Goal: Book appointment/travel/reservation

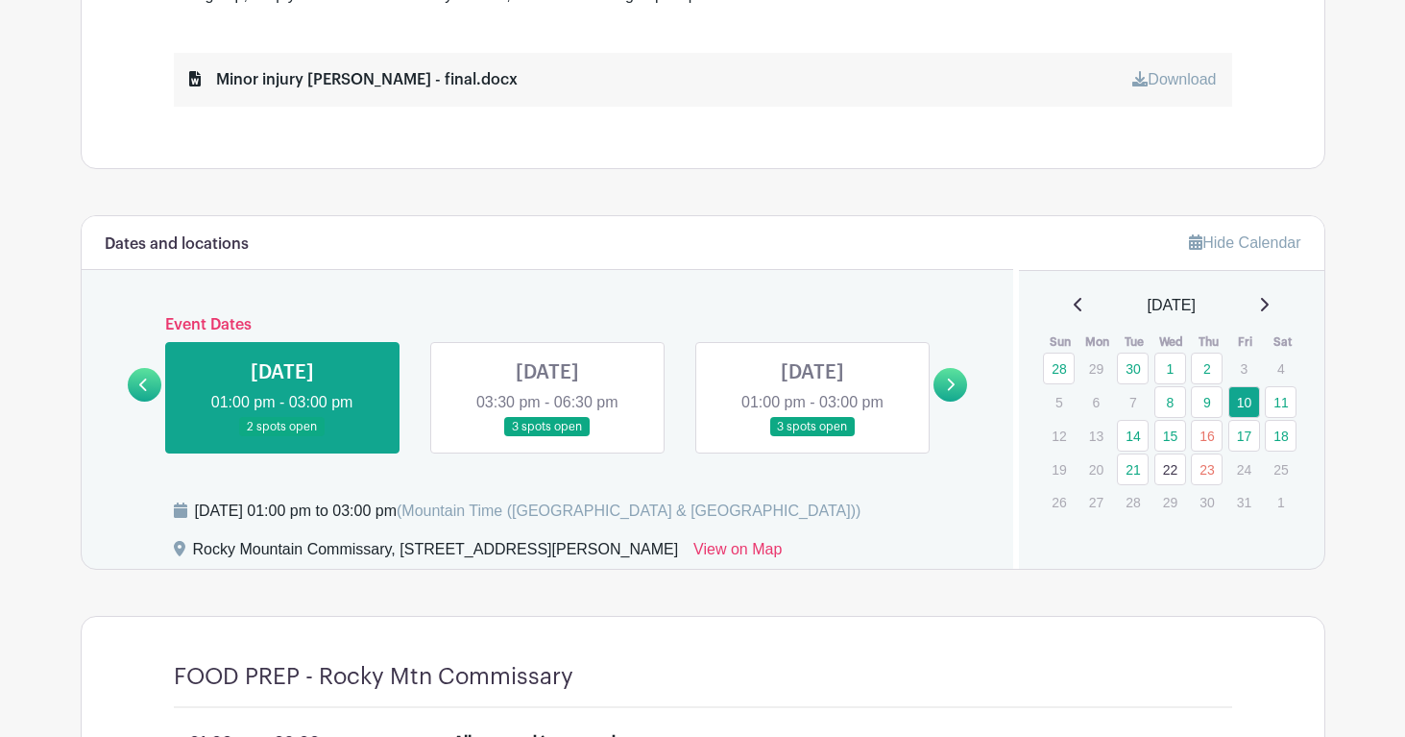
scroll to position [1005, 0]
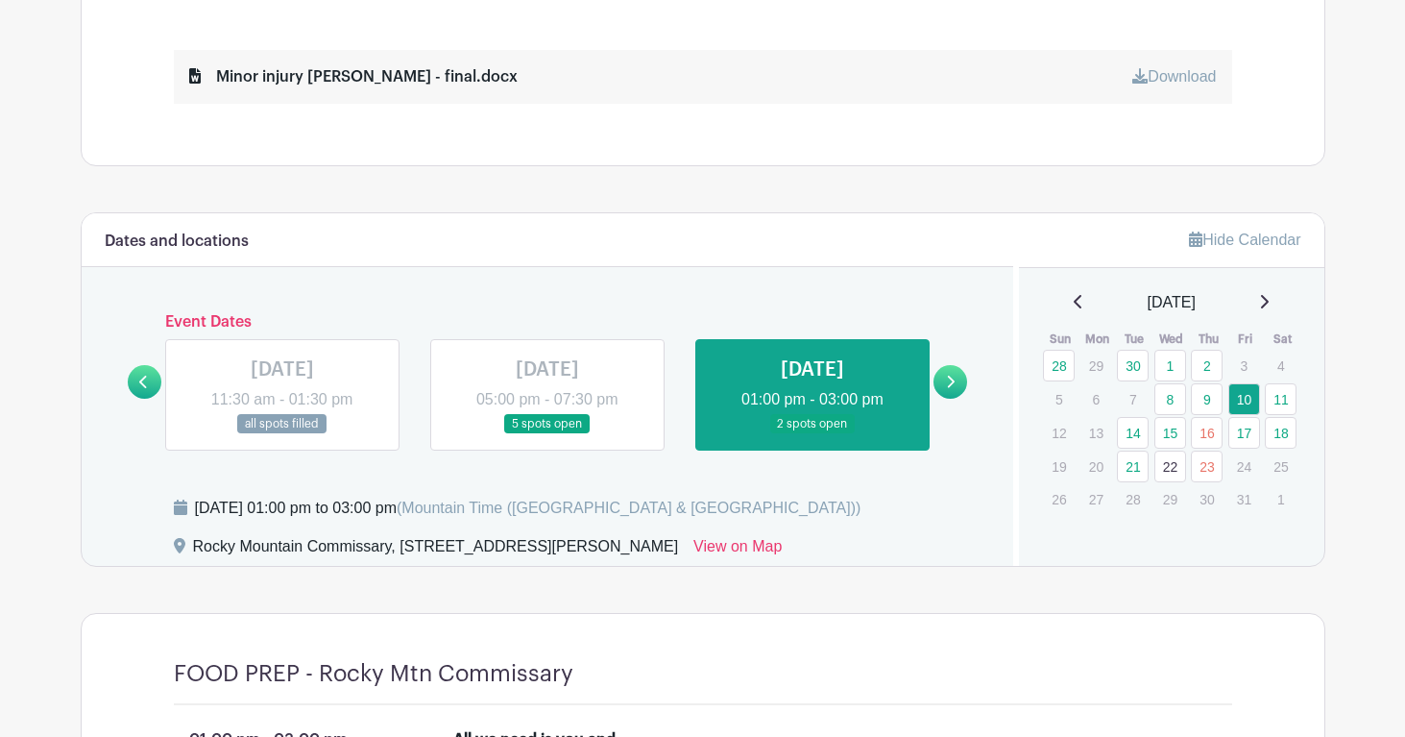
scroll to position [987, 0]
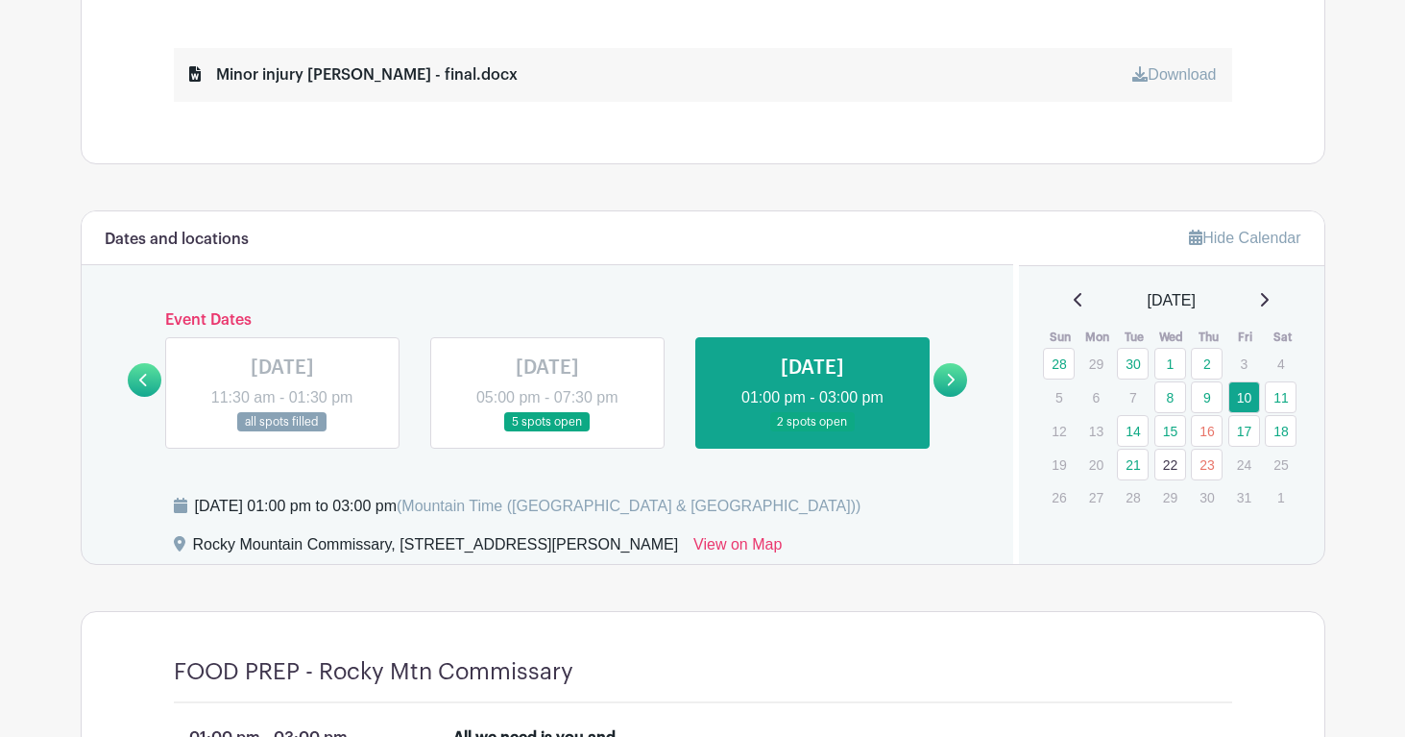
click at [955, 384] on link at bounding box center [951, 380] width 34 height 34
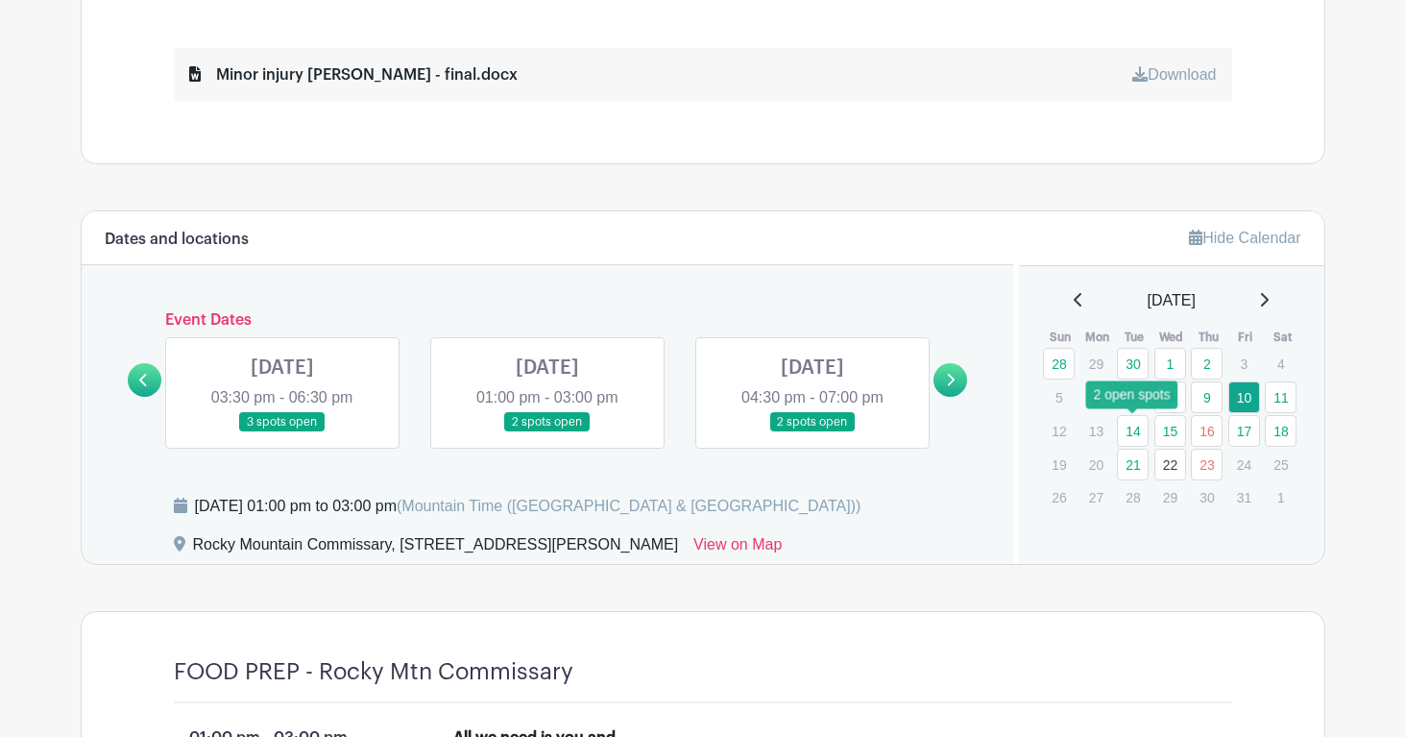
click at [1136, 432] on link "14" at bounding box center [1133, 431] width 32 height 32
